Goal: Communication & Community: Answer question/provide support

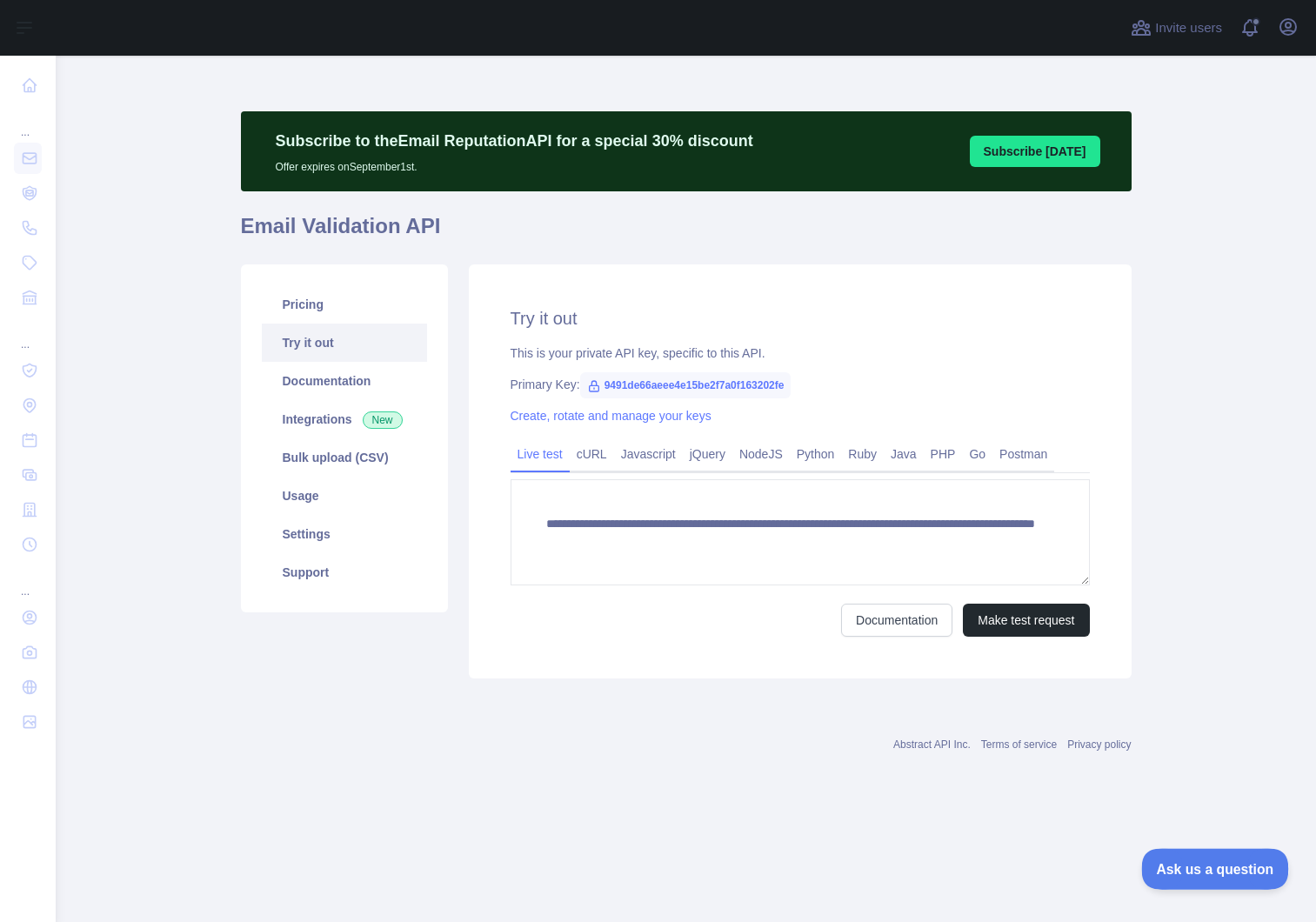
click at [1163, 871] on span "Ask us a question" at bounding box center [1206, 866] width 131 height 12
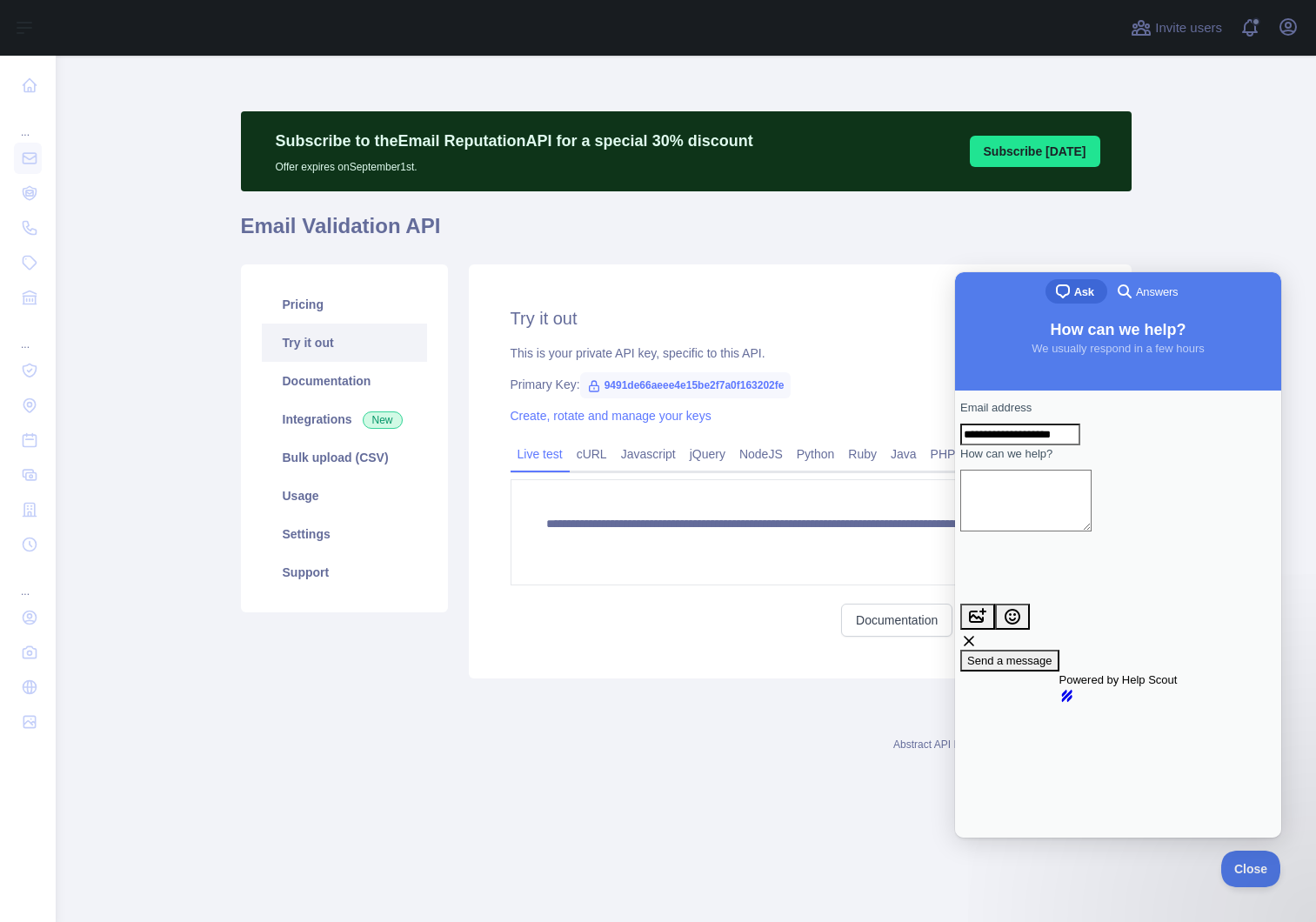
type input "**********"
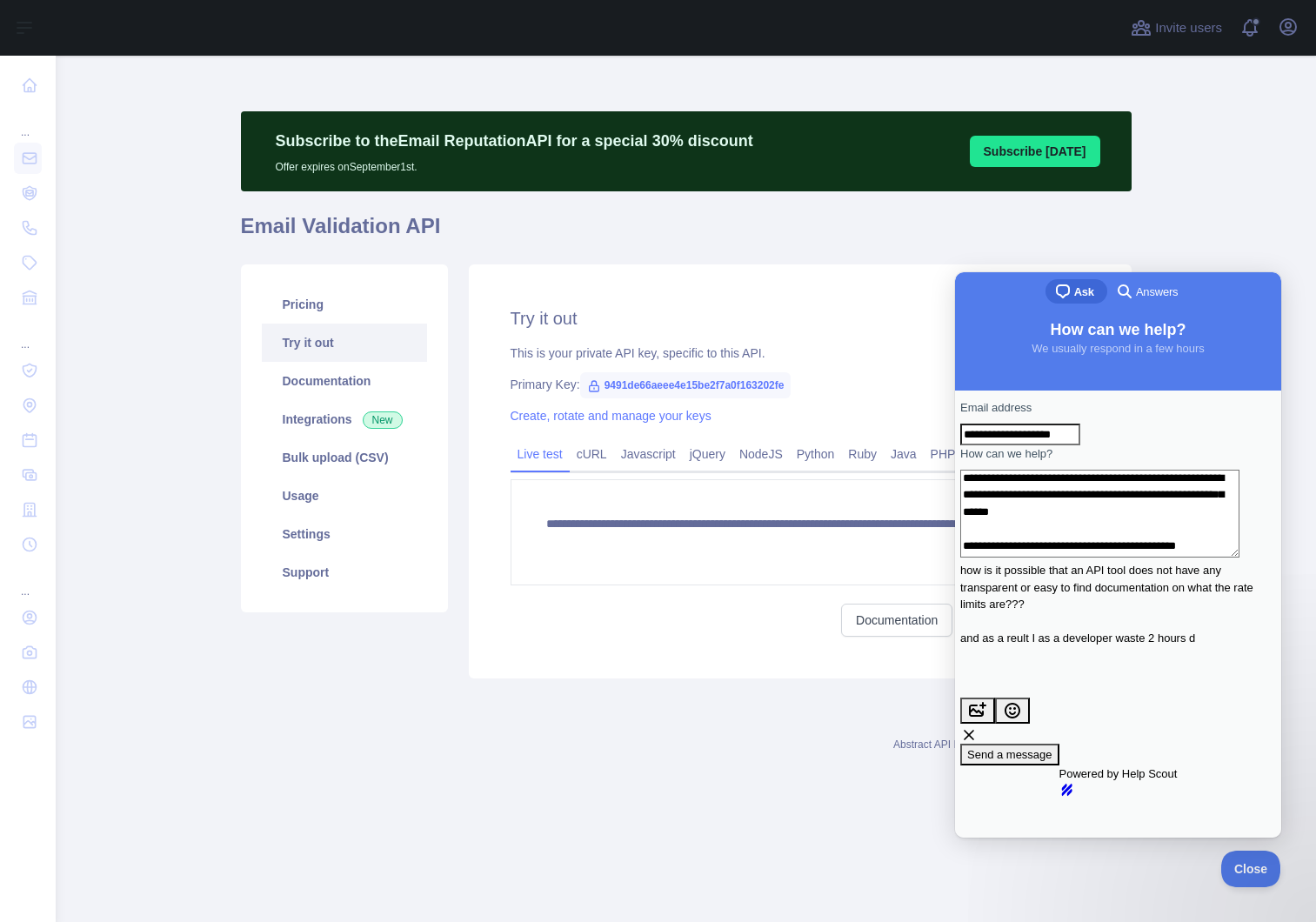
scroll to position [24, 0]
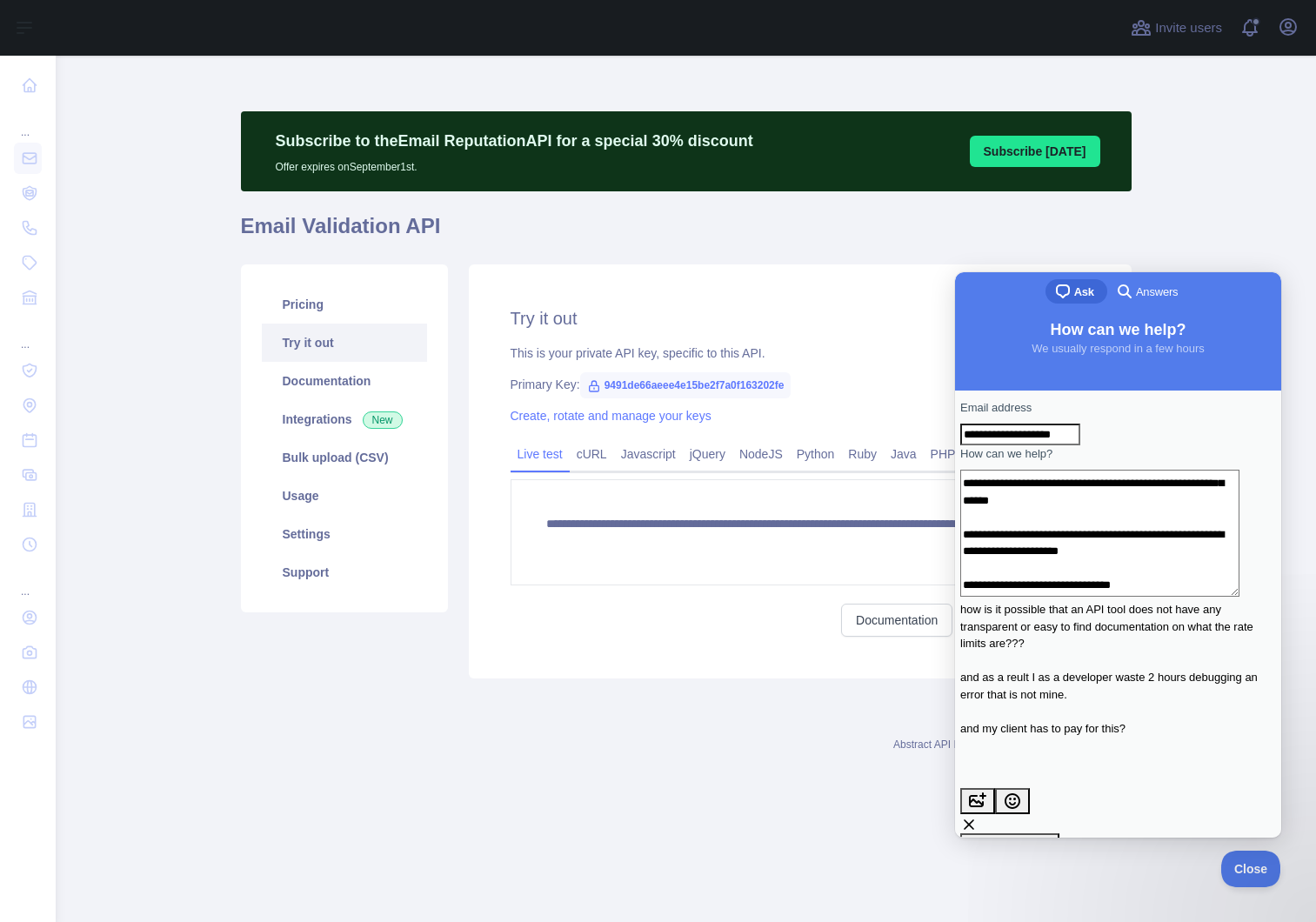
type textarea "**********"
click at [1052, 837] on span "Send a message" at bounding box center [1009, 844] width 86 height 13
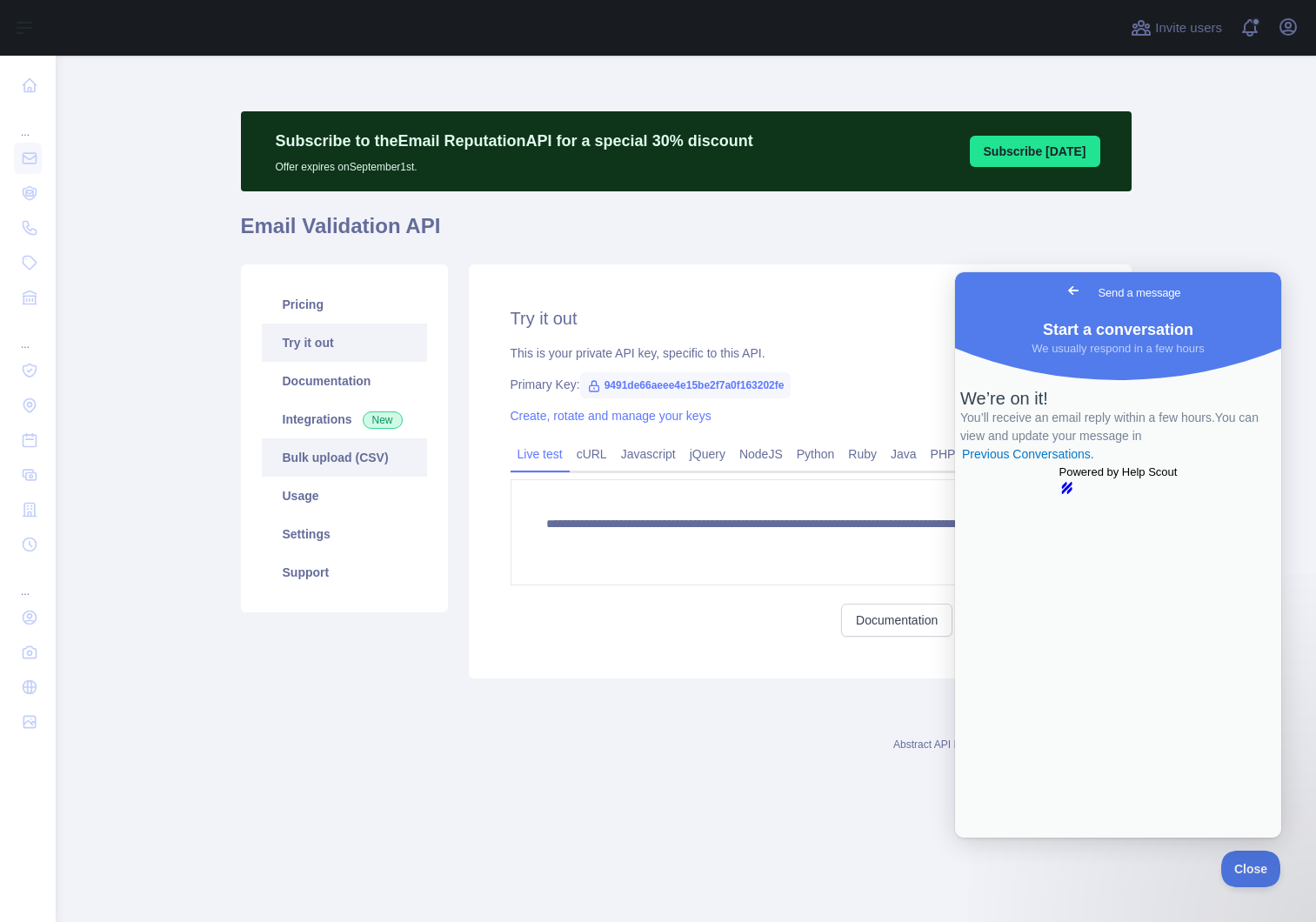
click at [328, 465] on link "Bulk upload (CSV)" at bounding box center [344, 458] width 165 height 39
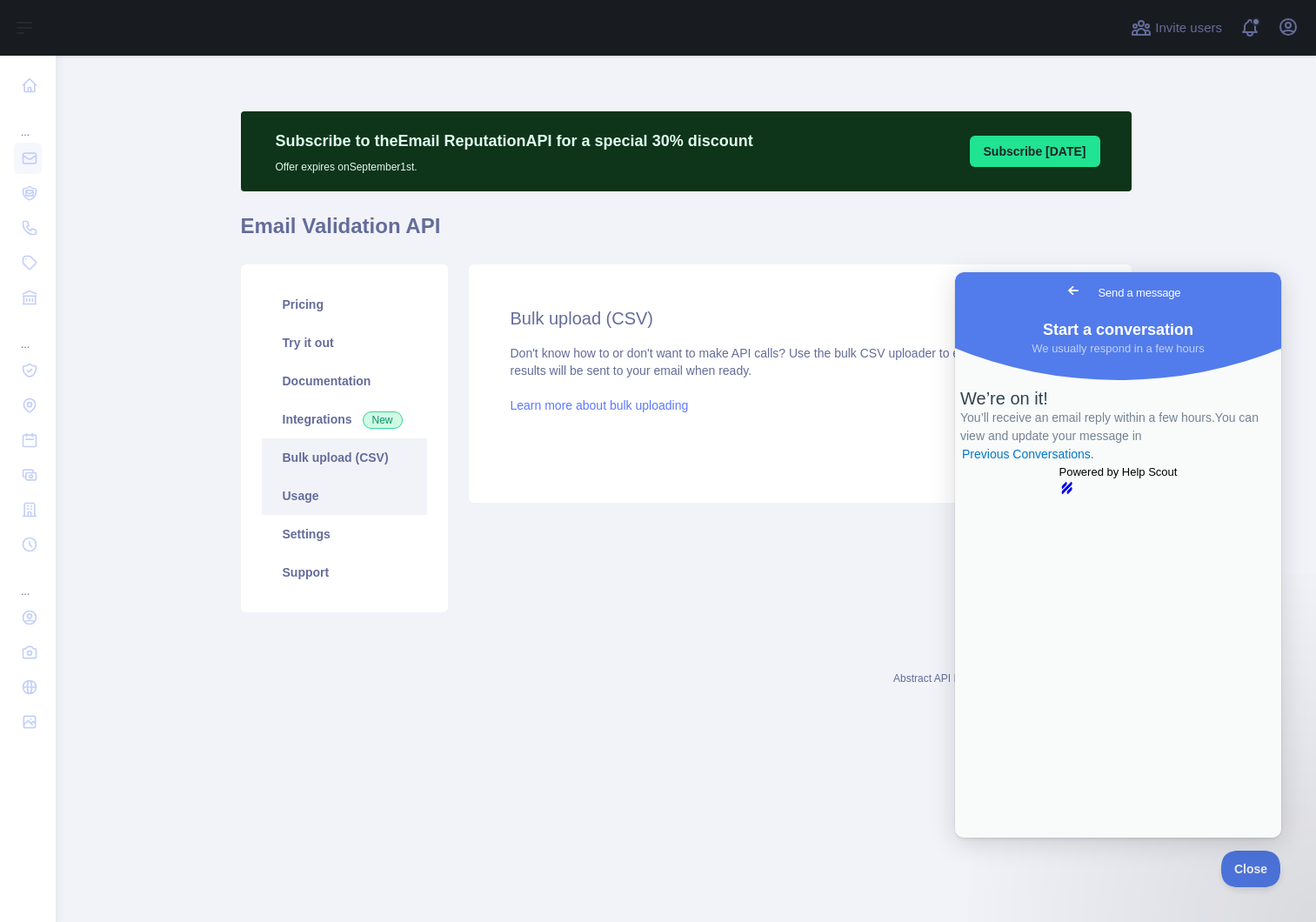
click at [341, 510] on link "Usage" at bounding box center [344, 495] width 165 height 39
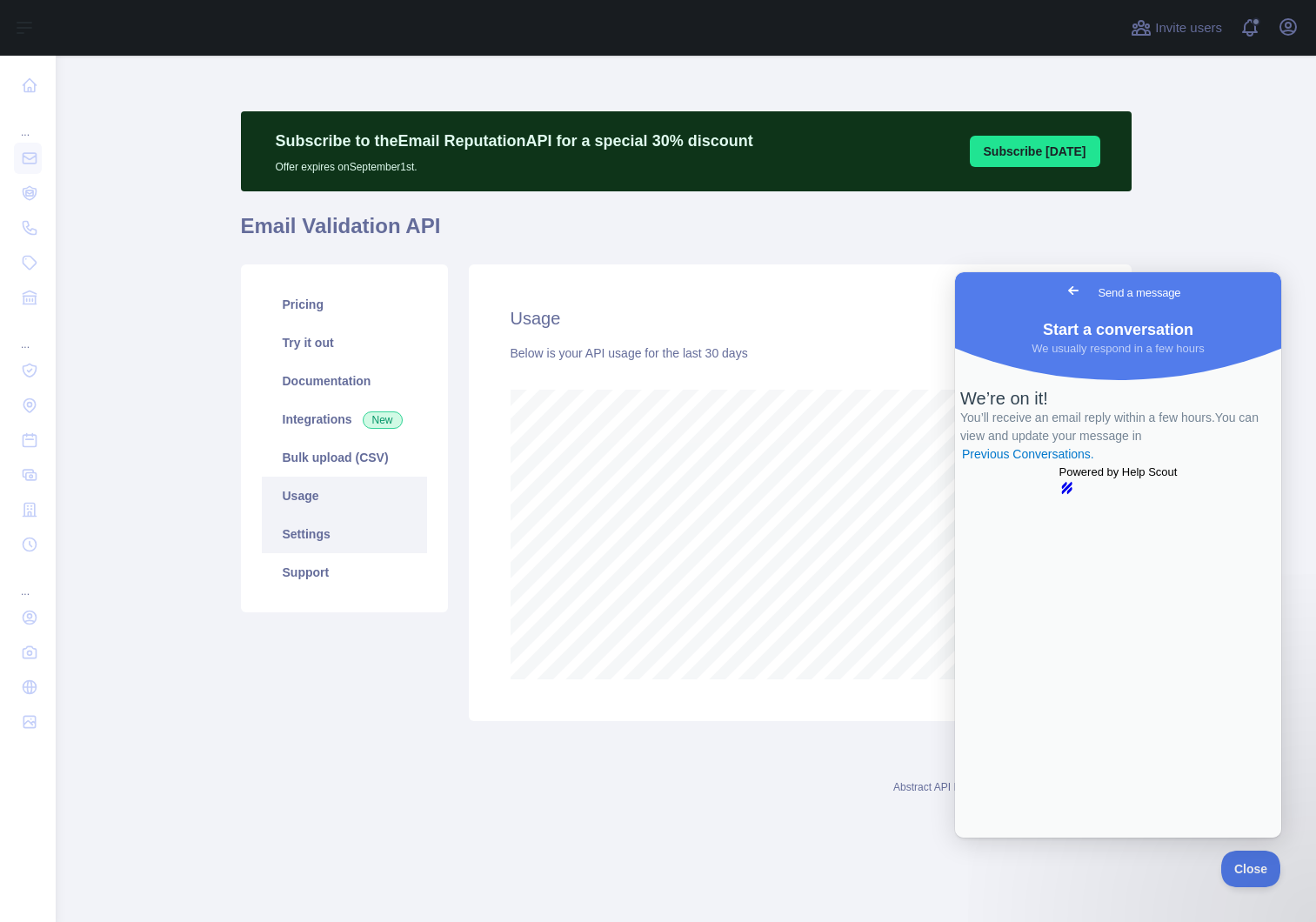
scroll to position [866, 1260]
click at [341, 534] on link "Settings" at bounding box center [344, 534] width 165 height 39
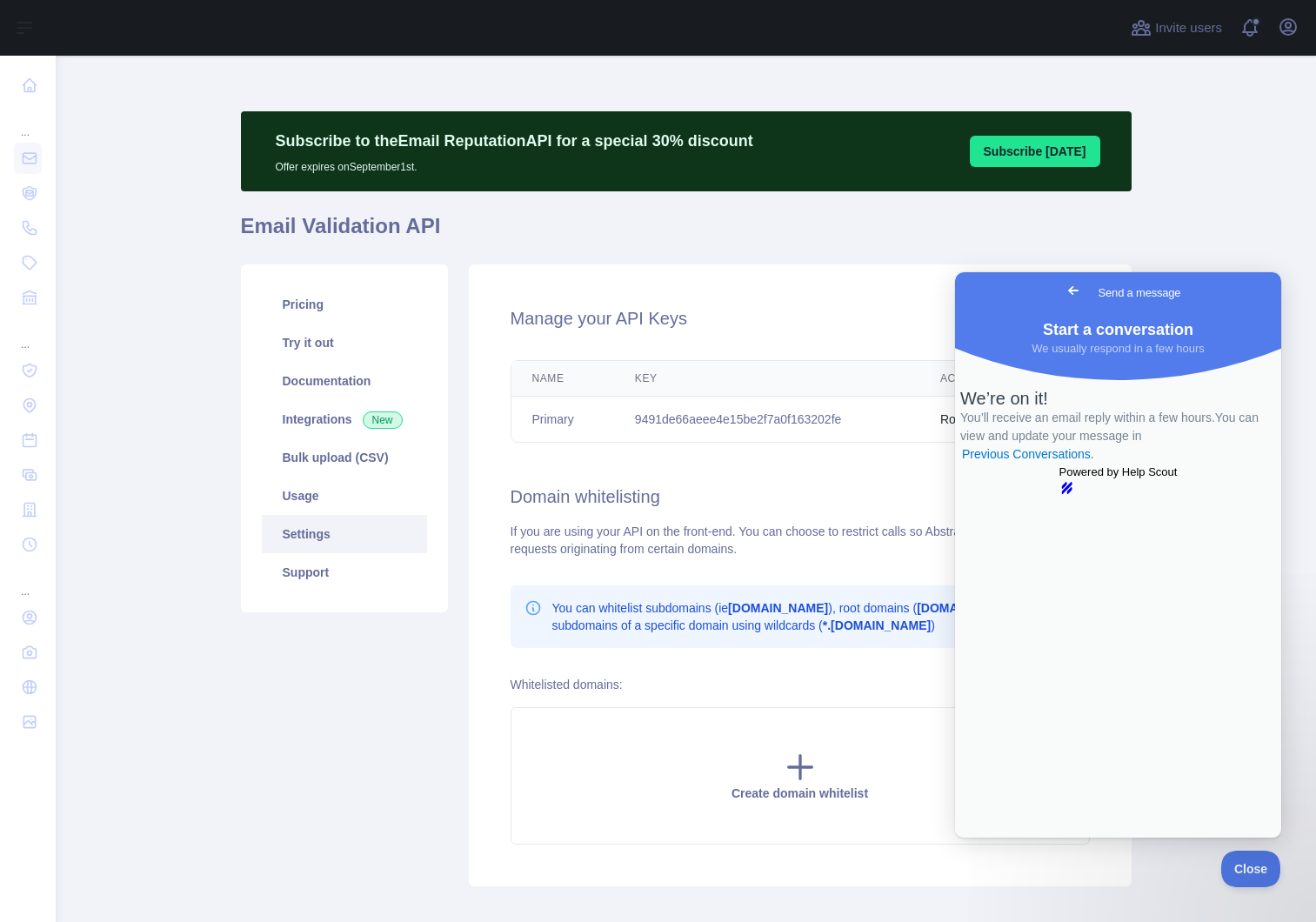
scroll to position [11, 0]
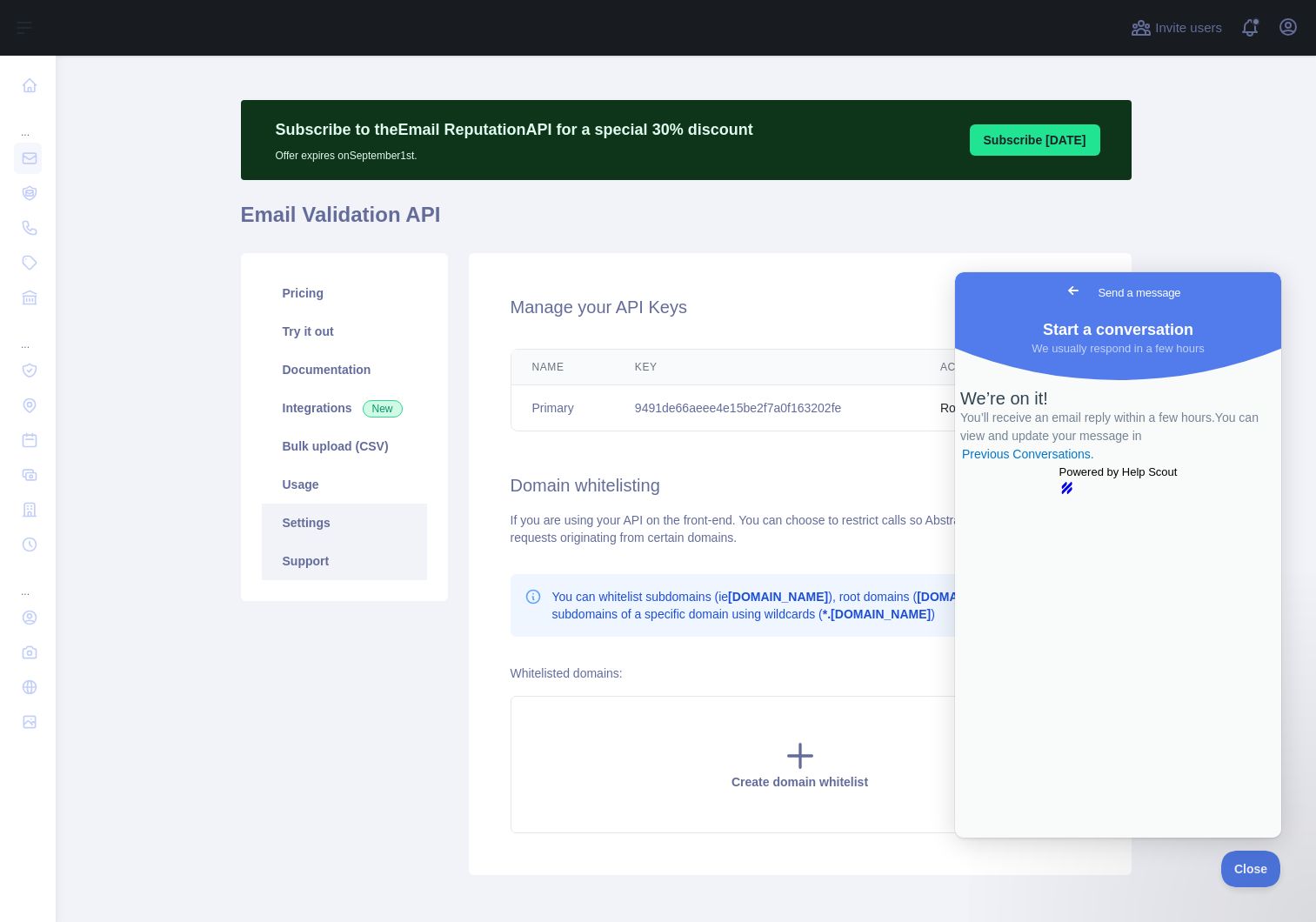
click at [312, 569] on link "Support" at bounding box center [344, 560] width 165 height 39
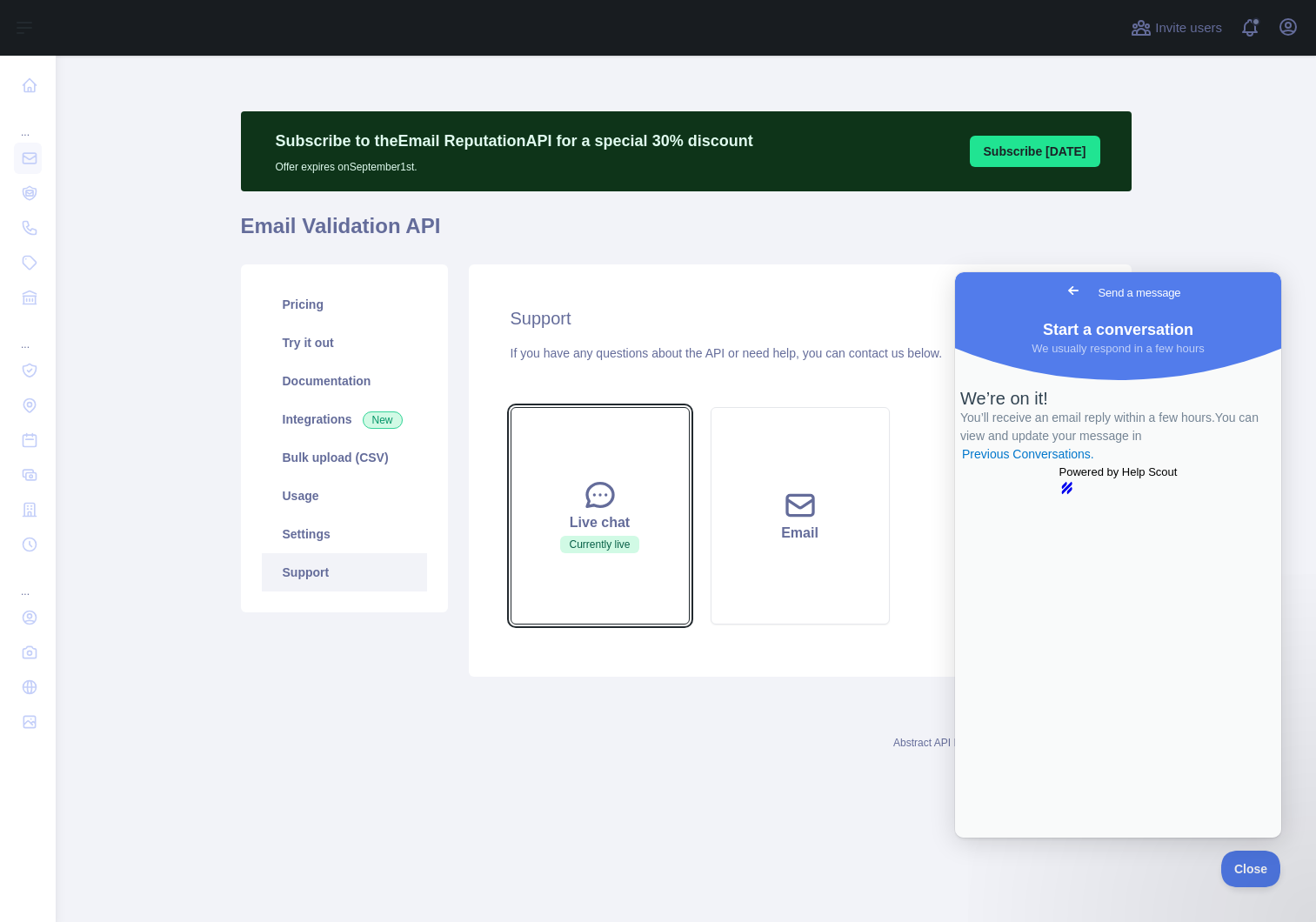
click at [618, 512] on div "Live chat" at bounding box center [600, 523] width 136 height 21
click at [1083, 463] on link "Previous Conversations ." at bounding box center [1028, 454] width 136 height 18
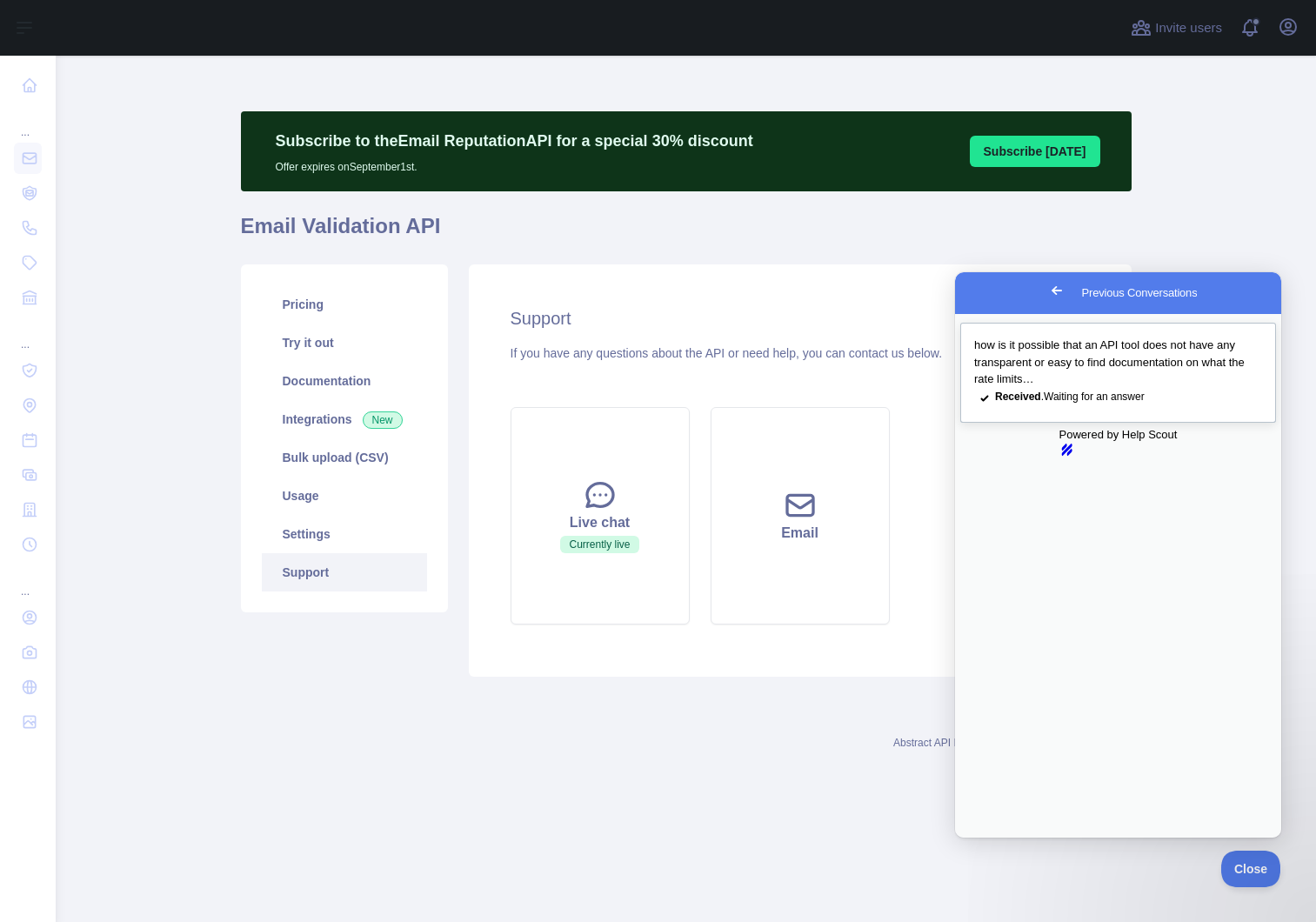
click at [1088, 370] on div "how is it possible that an API tool does not have any transparent or easy to fi…" at bounding box center [1118, 362] width 288 height 51
drag, startPoint x: 1037, startPoint y: 443, endPoint x: 955, endPoint y: 370, distance: 109.8
copy div "how is it possible that an API tool does not have any transparent or easy to fi…"
click at [609, 495] on icon at bounding box center [600, 494] width 35 height 35
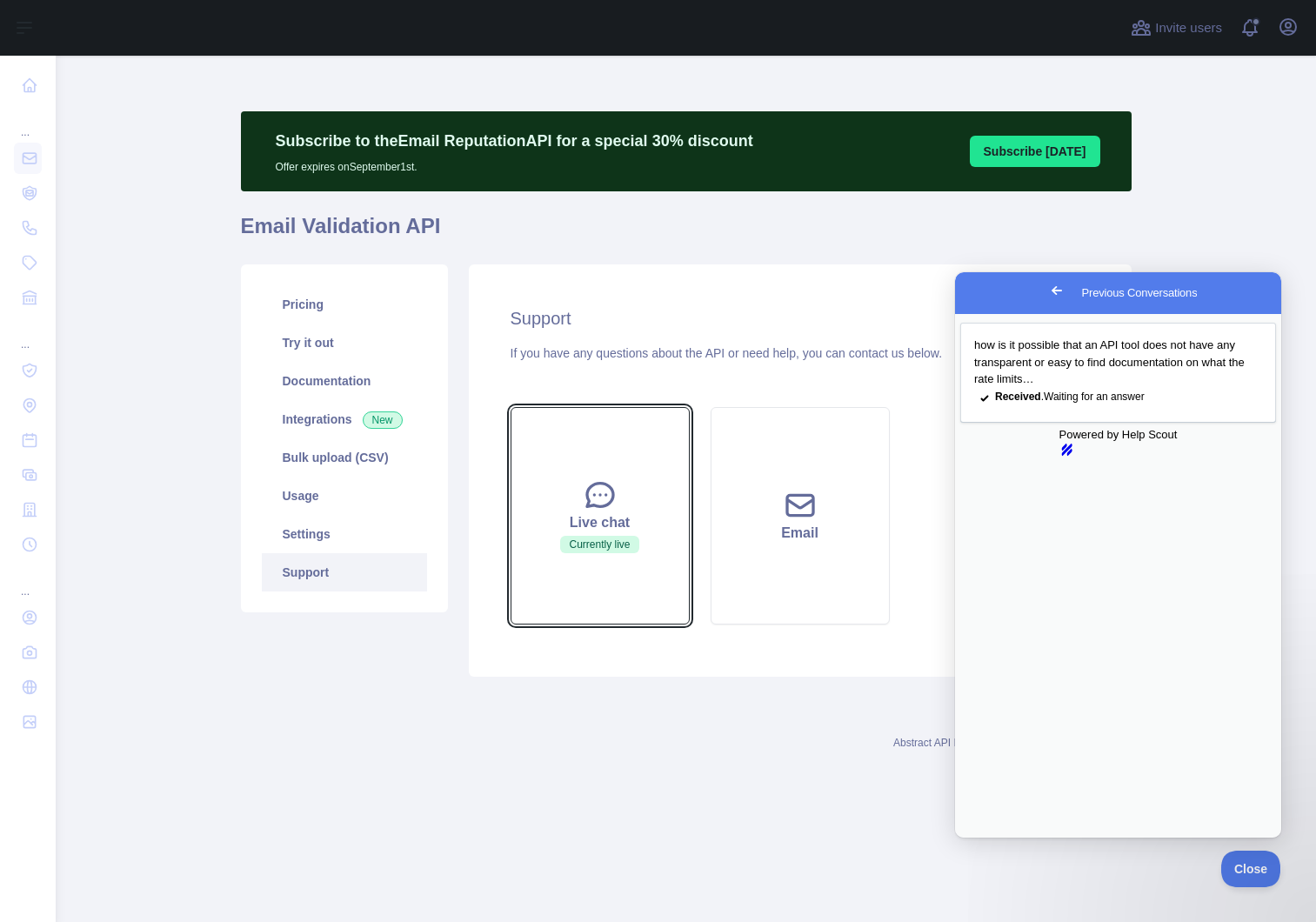
click at [634, 509] on button "Live chat Currently live" at bounding box center [600, 515] width 179 height 218
click at [987, 838] on button "Close" at bounding box center [971, 849] width 31 height 23
click at [1046, 291] on span "Go back" at bounding box center [1056, 290] width 21 height 21
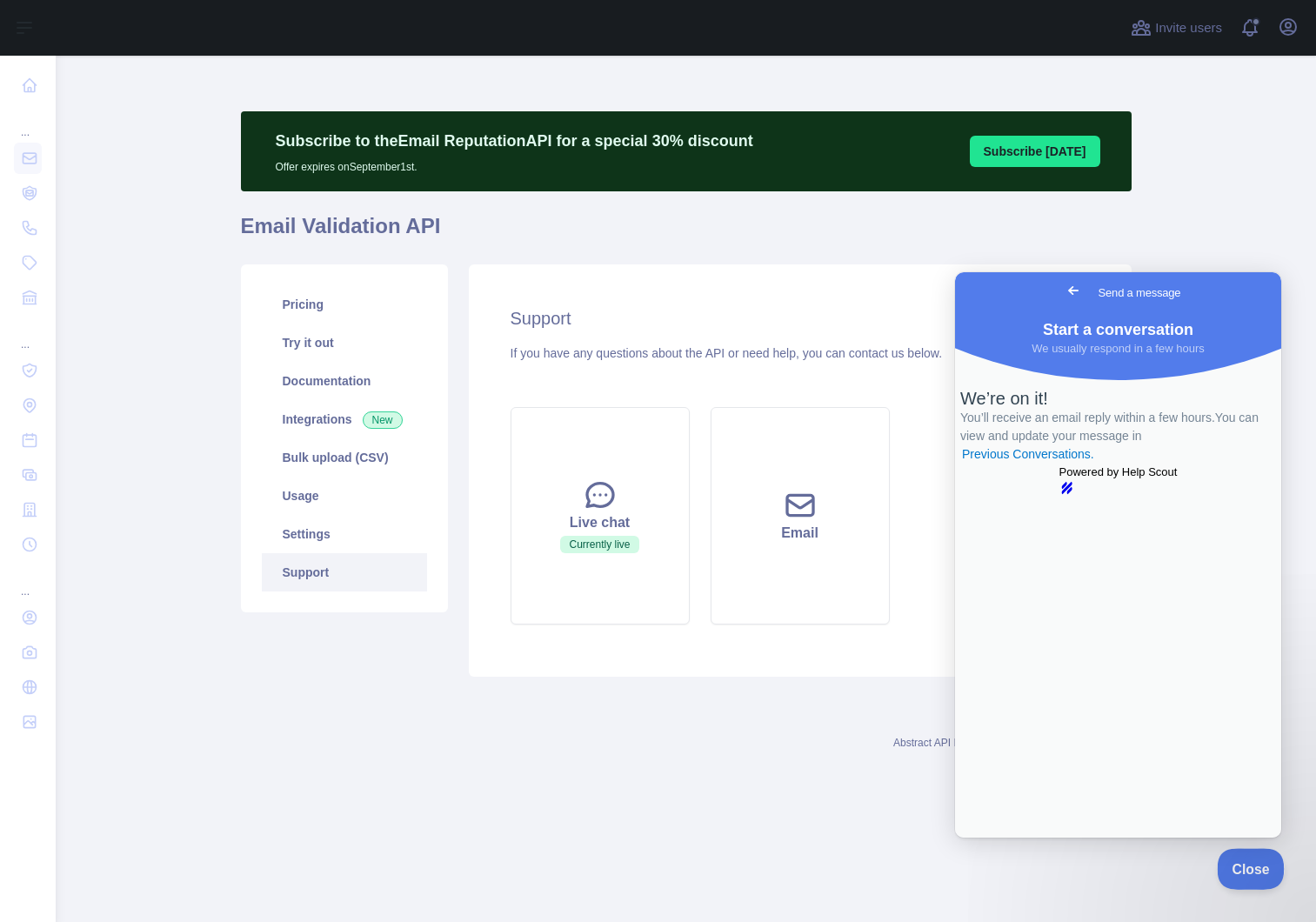
drag, startPoint x: 1248, startPoint y: 876, endPoint x: 1308, endPoint y: 872, distance: 60.1
click at [1248, 876] on button "Close" at bounding box center [1245, 866] width 59 height 37
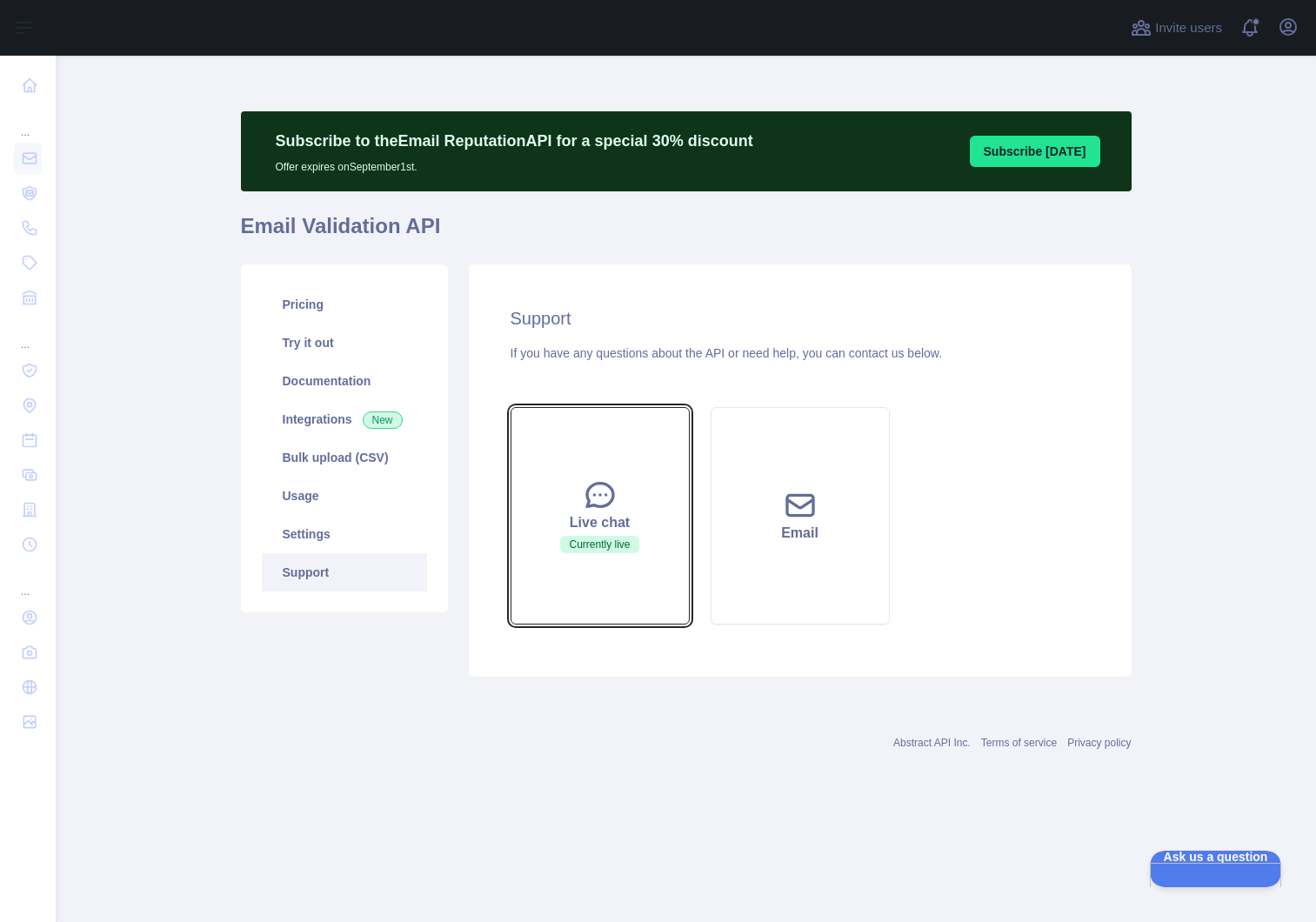
click at [620, 542] on span "Currently live" at bounding box center [599, 544] width 78 height 17
click at [620, 542] on span "Currently live" at bounding box center [599, 544] width 78 height 17
click at [610, 484] on icon at bounding box center [600, 494] width 35 height 35
click at [611, 484] on icon at bounding box center [600, 494] width 35 height 35
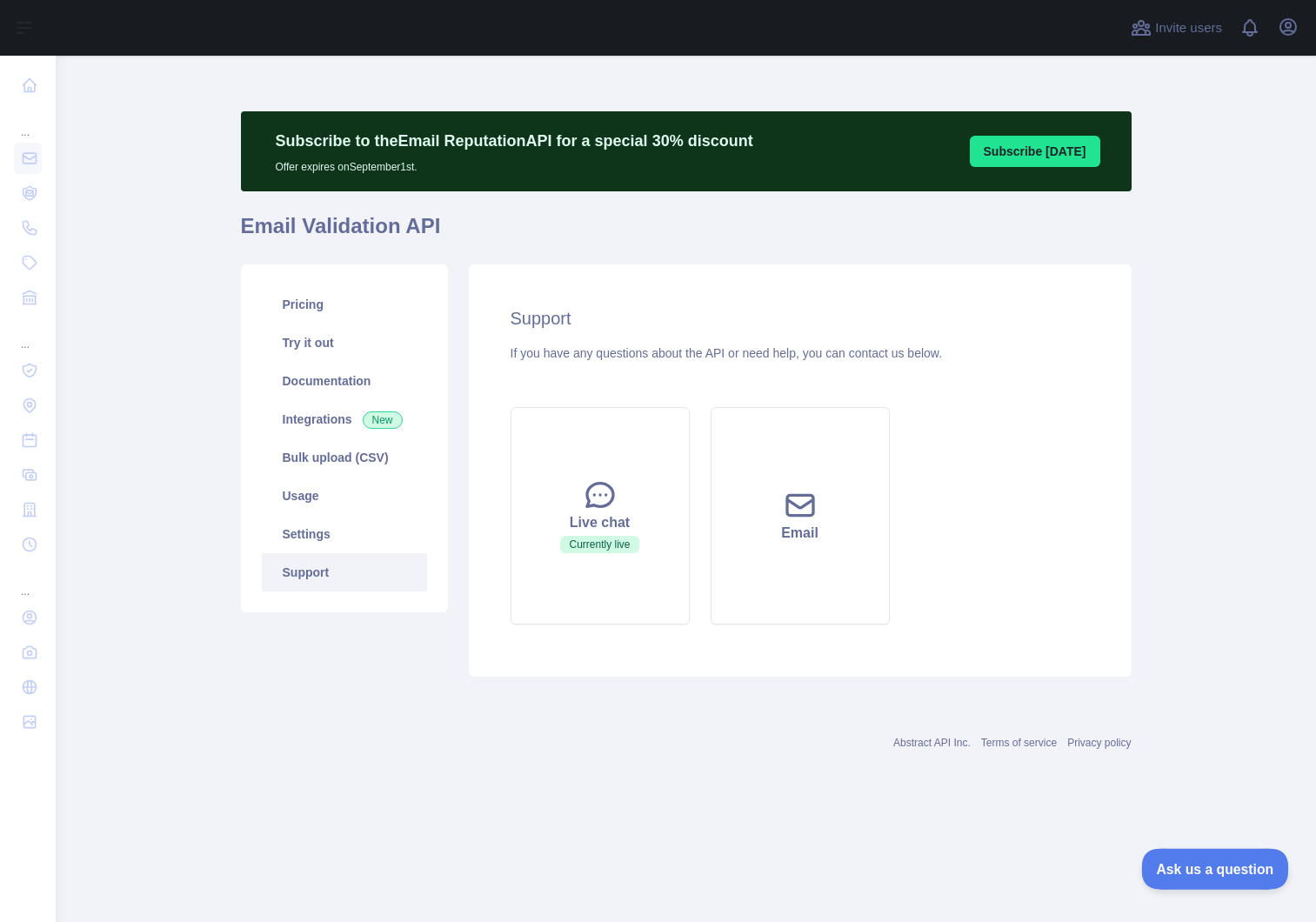
click at [1183, 866] on span "Ask us a question" at bounding box center [1206, 866] width 131 height 12
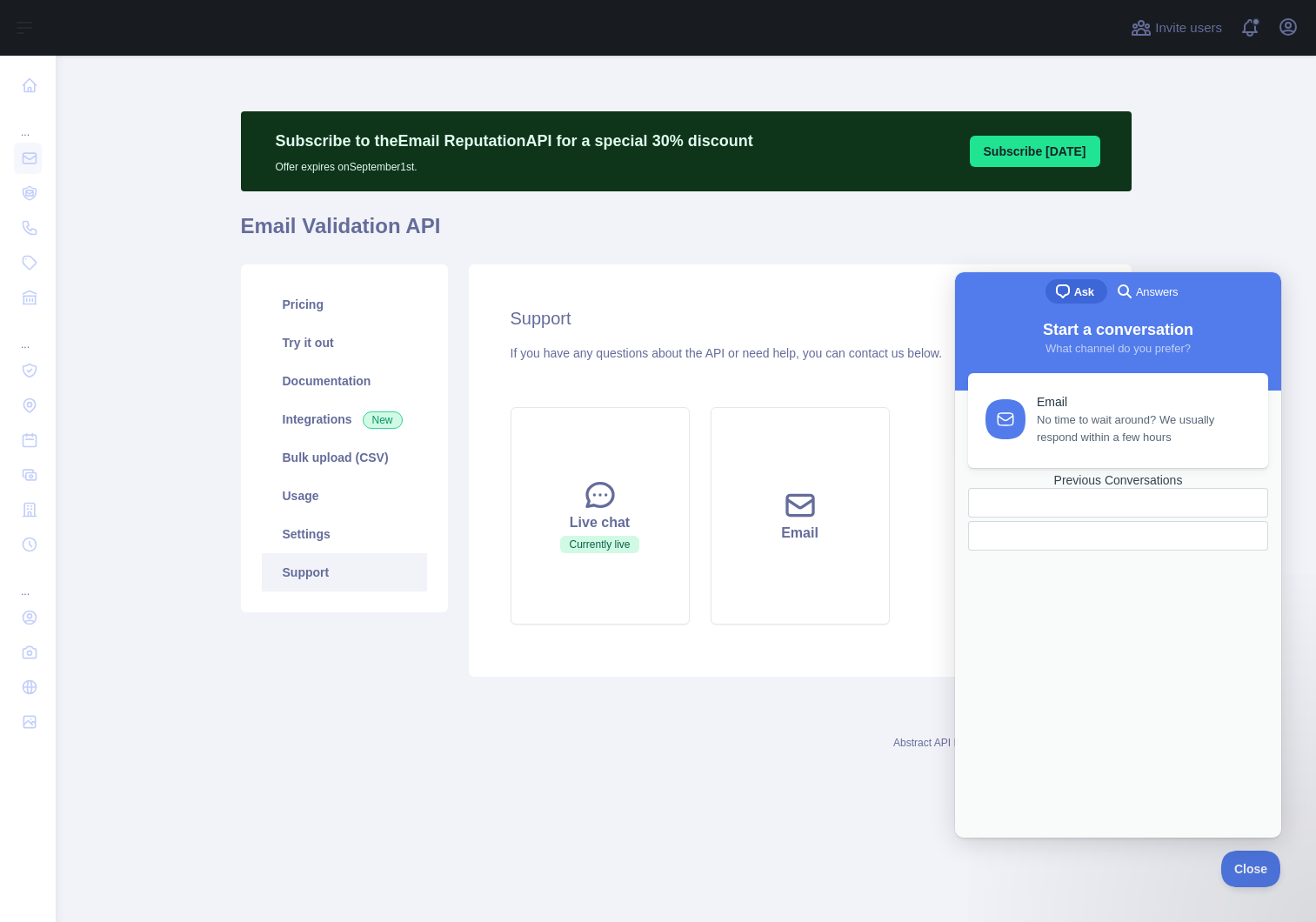
click at [1115, 551] on div at bounding box center [1117, 535] width 300 height 29
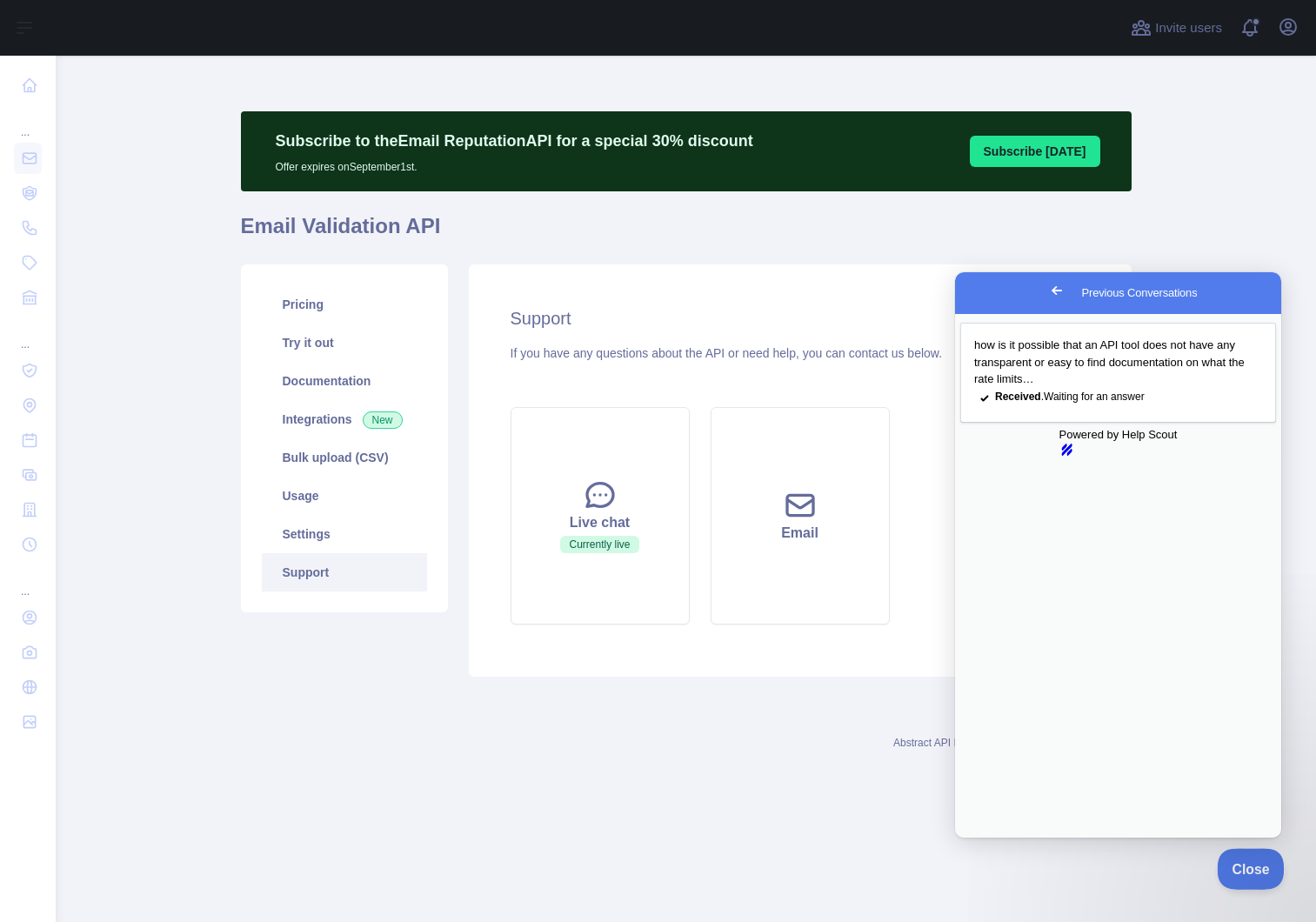
click at [1287, 888] on main "Subscribe to the Email Reputation API for a special 30 % discount Offer expires…" at bounding box center [685, 489] width 1260 height 866
click at [1255, 873] on button "Close" at bounding box center [1245, 866] width 59 height 37
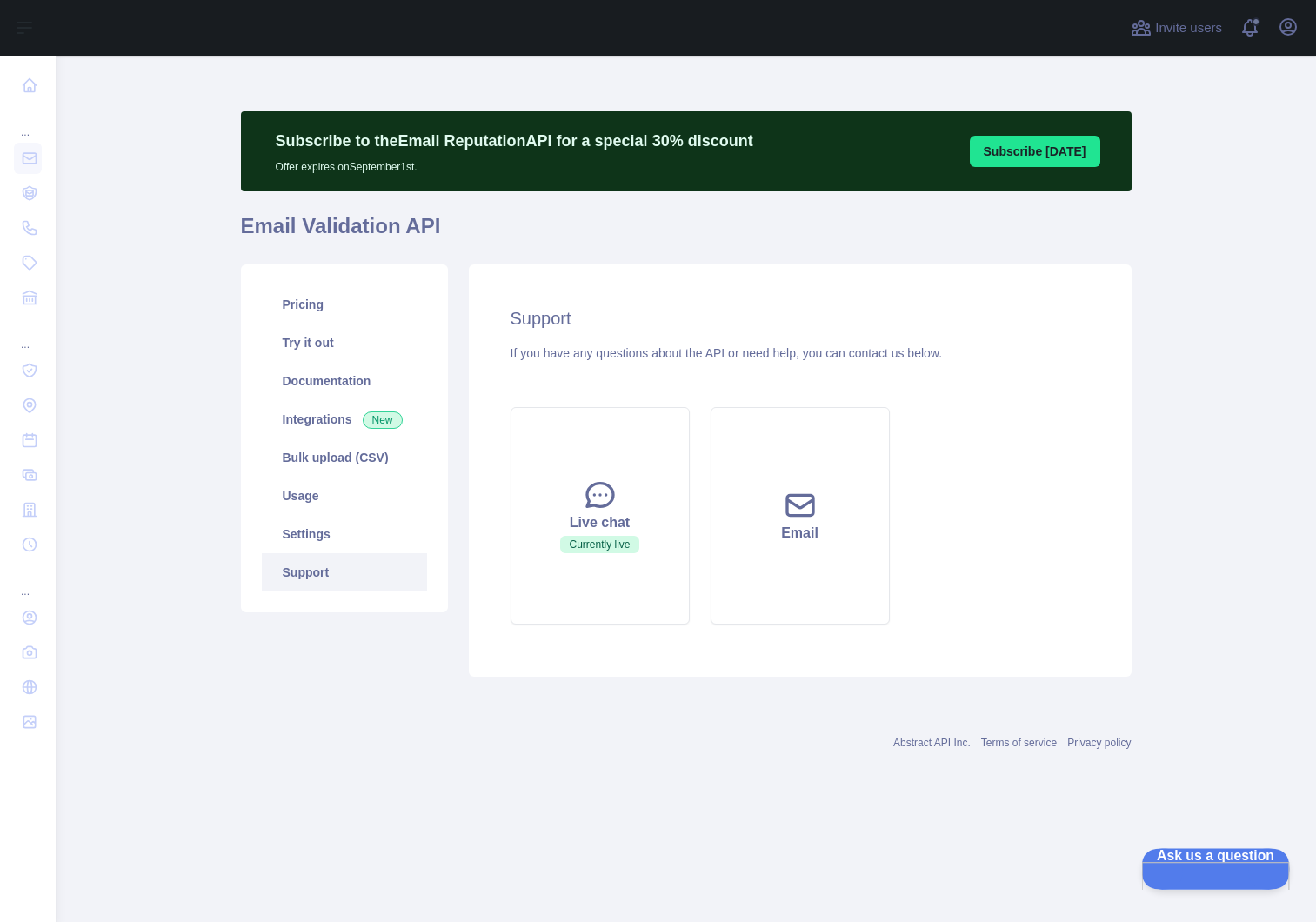
drag, startPoint x: 1201, startPoint y: 870, endPoint x: 2350, endPoint y: 1722, distance: 1430.4
click at [1200, 861] on span "Ask us a question" at bounding box center [1206, 854] width 131 height 12
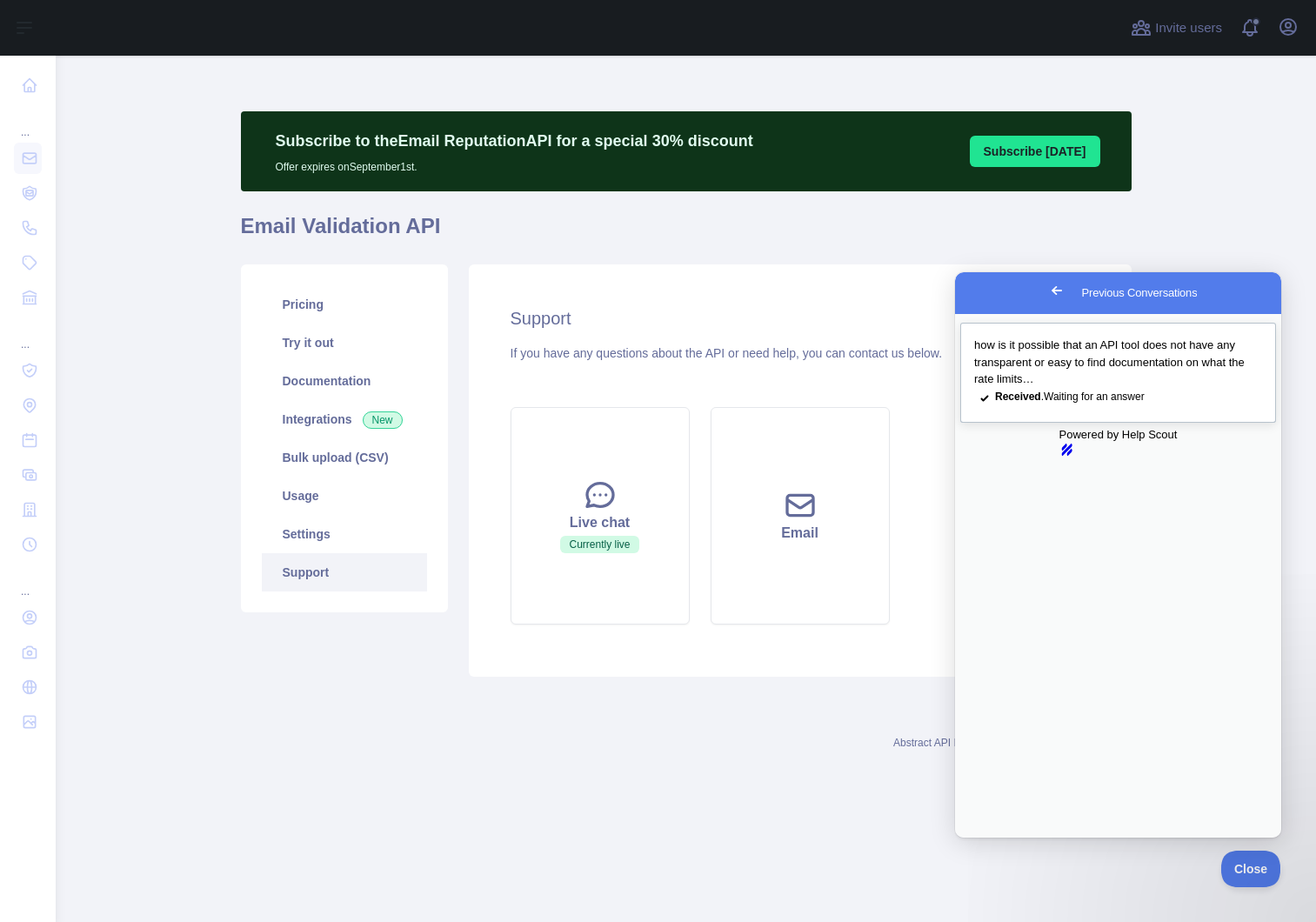
click at [1100, 387] on div "how is it possible that an API tool does not have any transparent or easy to fi…" at bounding box center [1118, 362] width 288 height 51
